Goal: Information Seeking & Learning: Learn about a topic

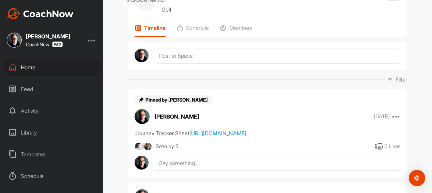
click at [37, 66] on div "Home" at bounding box center [52, 67] width 96 height 17
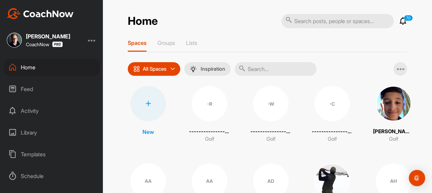
click at [273, 68] on input "text" at bounding box center [276, 69] width 82 height 14
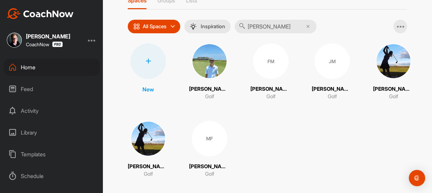
scroll to position [49, 0]
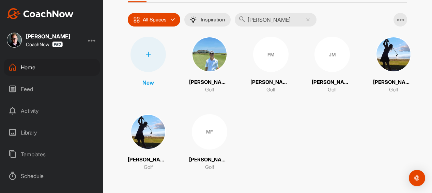
type input "[PERSON_NAME]"
click at [213, 141] on div "MF" at bounding box center [209, 131] width 35 height 35
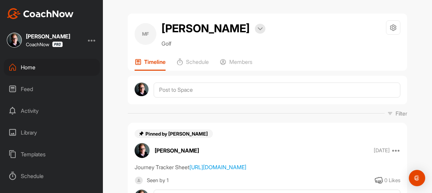
scroll to position [68, 0]
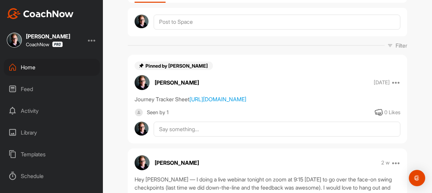
click at [217, 103] on div "Journey Tracker Sheet [URL][DOMAIN_NAME]" at bounding box center [268, 99] width 266 height 8
click at [215, 103] on link "[URL][DOMAIN_NAME]" at bounding box center [217, 99] width 57 height 7
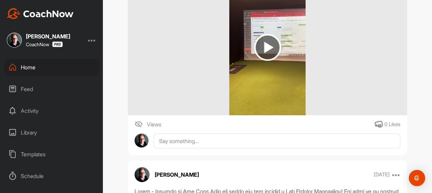
scroll to position [613, 0]
click at [255, 61] on img at bounding box center [267, 47] width 27 height 27
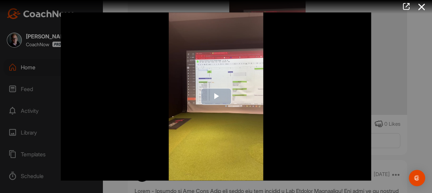
click at [216, 97] on span "Video Player" at bounding box center [216, 97] width 0 height 0
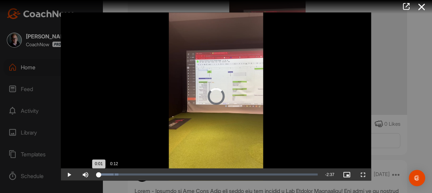
click at [114, 174] on div "Loaded : 9.75% 0:12 0:01" at bounding box center [207, 175] width 221 height 2
click at [112, 175] on div "0:10" at bounding box center [112, 175] width 0 height 2
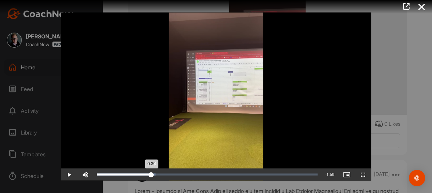
drag, startPoint x: 112, startPoint y: 175, endPoint x: 152, endPoint y: 177, distance: 39.9
click at [152, 176] on div "0:39" at bounding box center [124, 175] width 54 height 2
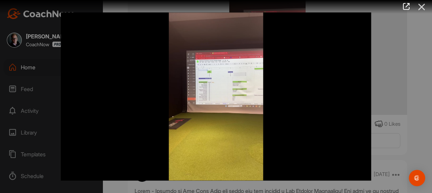
drag, startPoint x: 421, startPoint y: 7, endPoint x: 414, endPoint y: 11, distance: 8.2
click at [421, 7] on icon at bounding box center [422, 7] width 16 height 13
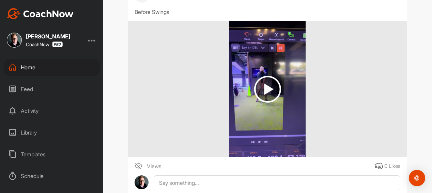
scroll to position [306, 0]
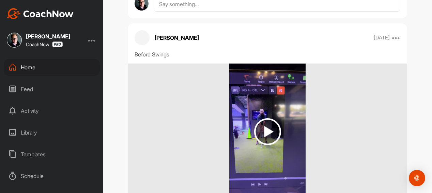
click at [265, 140] on img at bounding box center [267, 132] width 27 height 27
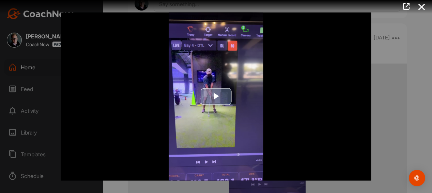
click at [216, 97] on span "Video Player" at bounding box center [216, 97] width 0 height 0
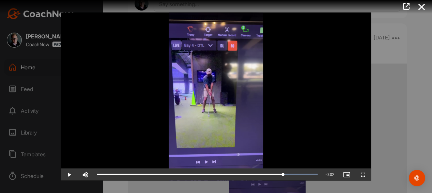
drag, startPoint x: 114, startPoint y: 175, endPoint x: 283, endPoint y: 163, distance: 169.3
click at [421, 7] on icon at bounding box center [422, 7] width 16 height 13
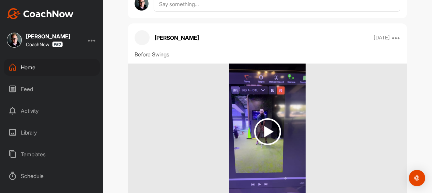
scroll to position [409, 0]
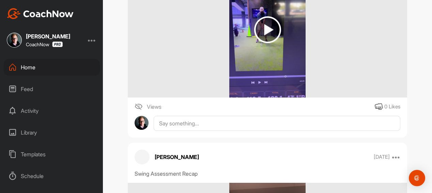
click at [255, 43] on img at bounding box center [267, 29] width 27 height 27
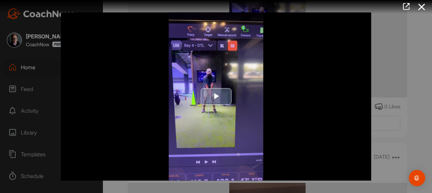
click at [216, 97] on span "Video Player" at bounding box center [216, 97] width 0 height 0
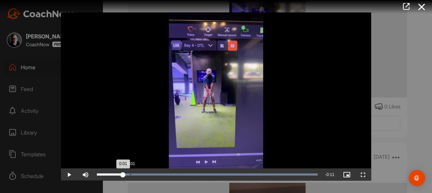
click at [131, 172] on div "Loaded : 100.00% 0:01 0:01" at bounding box center [207, 175] width 227 height 12
drag, startPoint x: 132, startPoint y: 173, endPoint x: 162, endPoint y: 174, distance: 30.0
click at [162, 174] on div "0:03" at bounding box center [129, 175] width 65 height 2
drag, startPoint x: 71, startPoint y: 175, endPoint x: 149, endPoint y: 174, distance: 78.3
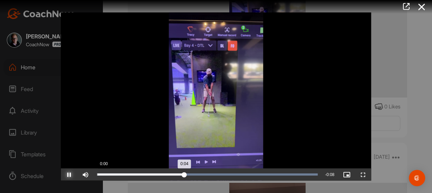
click at [72, 175] on span "Video Player" at bounding box center [69, 175] width 16 height 0
drag, startPoint x: 183, startPoint y: 174, endPoint x: 170, endPoint y: 174, distance: 12.6
click at [170, 174] on div "0:04" at bounding box center [134, 175] width 74 height 2
drag, startPoint x: 359, startPoint y: 173, endPoint x: 370, endPoint y: 216, distance: 44.3
click at [359, 175] on span "Video Player" at bounding box center [363, 175] width 16 height 0
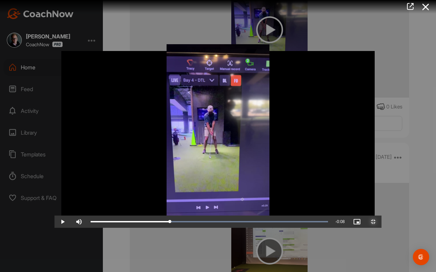
click at [381, 193] on span "Video Player" at bounding box center [373, 222] width 16 height 0
